Goal: Check status: Check status

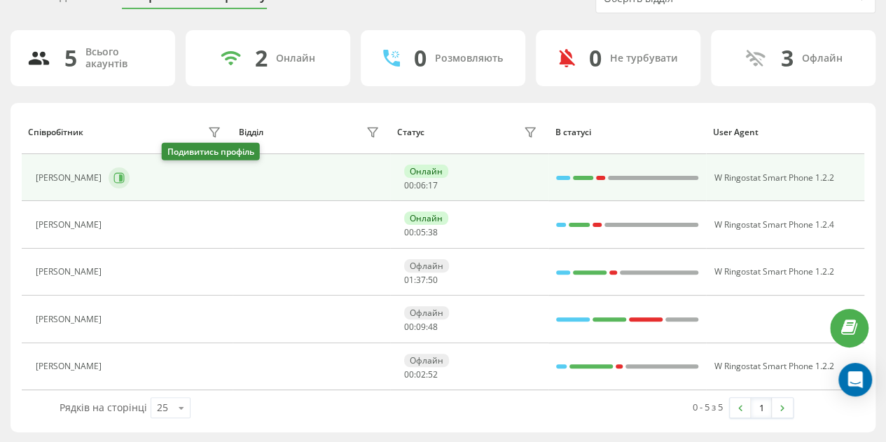
click at [125, 174] on icon at bounding box center [118, 177] width 11 height 11
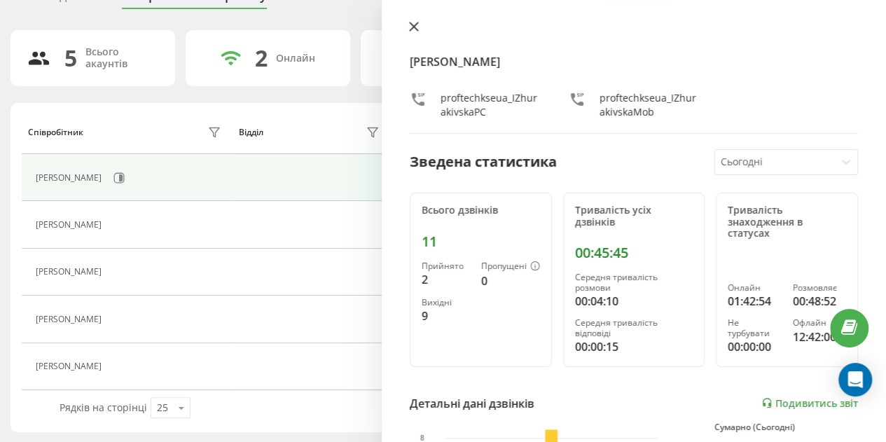
click at [409, 25] on icon at bounding box center [414, 27] width 10 height 10
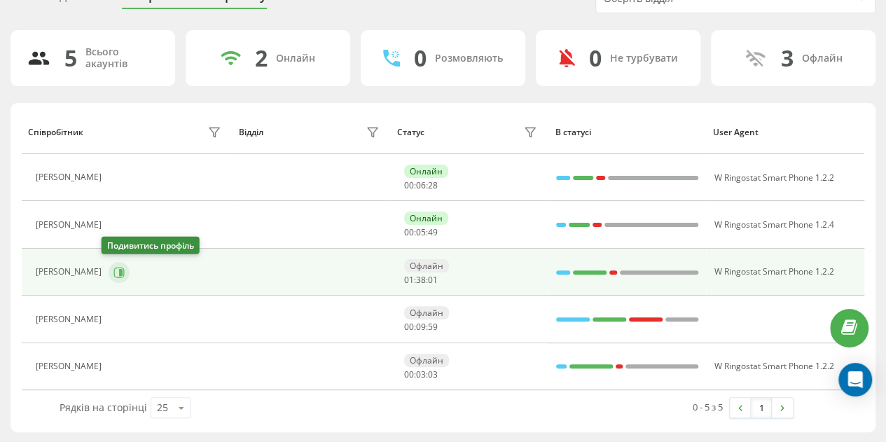
click at [115, 267] on icon at bounding box center [119, 272] width 11 height 11
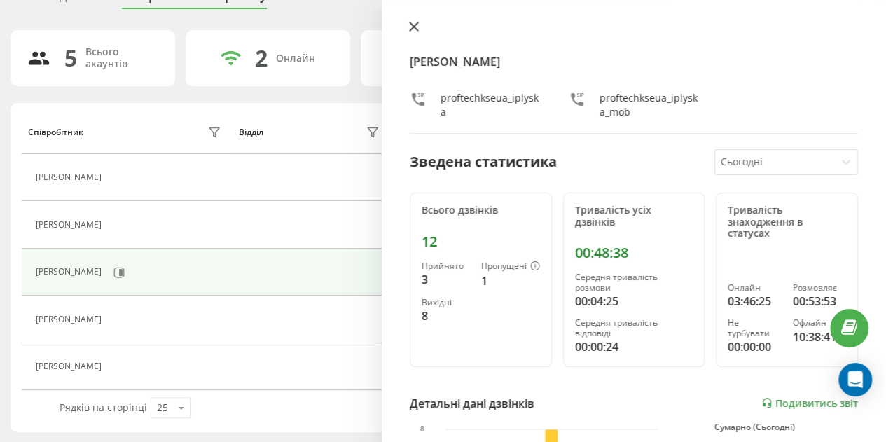
click at [414, 23] on icon at bounding box center [414, 27] width 10 height 10
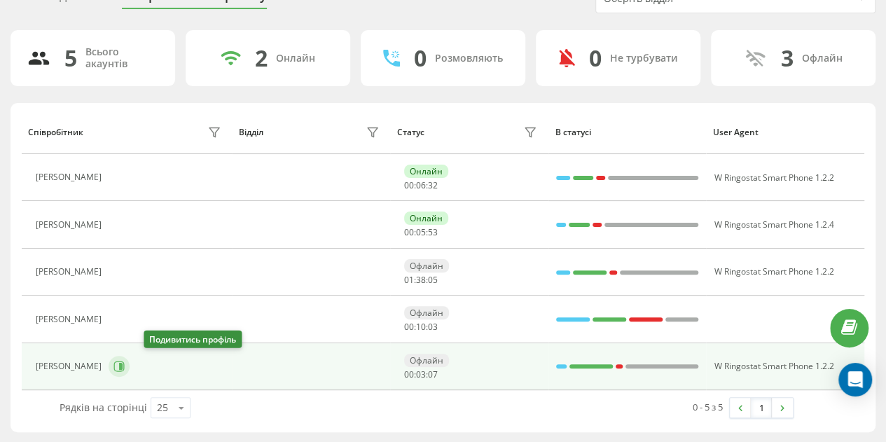
click at [125, 364] on icon at bounding box center [118, 366] width 11 height 11
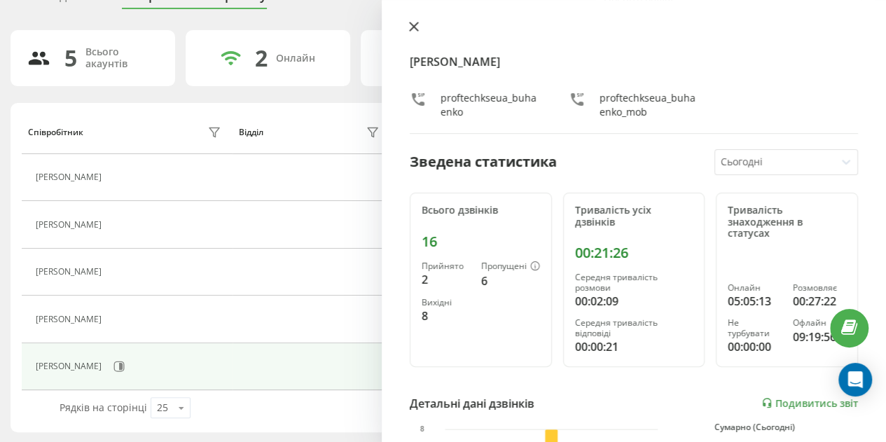
click at [413, 27] on icon at bounding box center [414, 26] width 8 height 8
